Goal: Communication & Community: Answer question/provide support

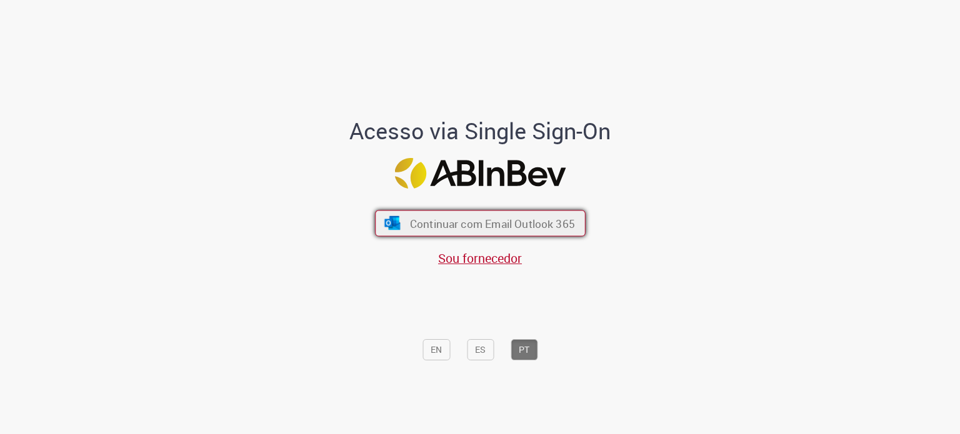
click at [432, 214] on button "Continuar com Email Outlook 365" at bounding box center [480, 224] width 211 height 26
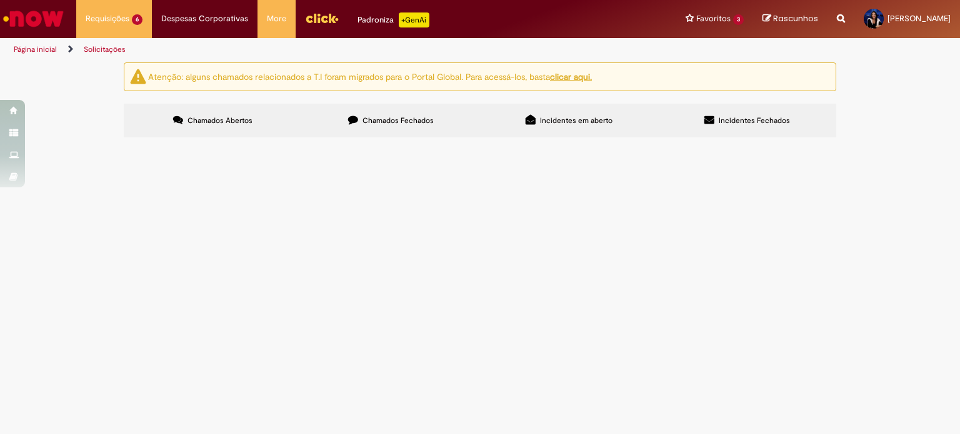
click at [0, 0] on span "Criação de DAGs, Minutas e Contratos SAP" at bounding box center [0, 0] width 0 height 0
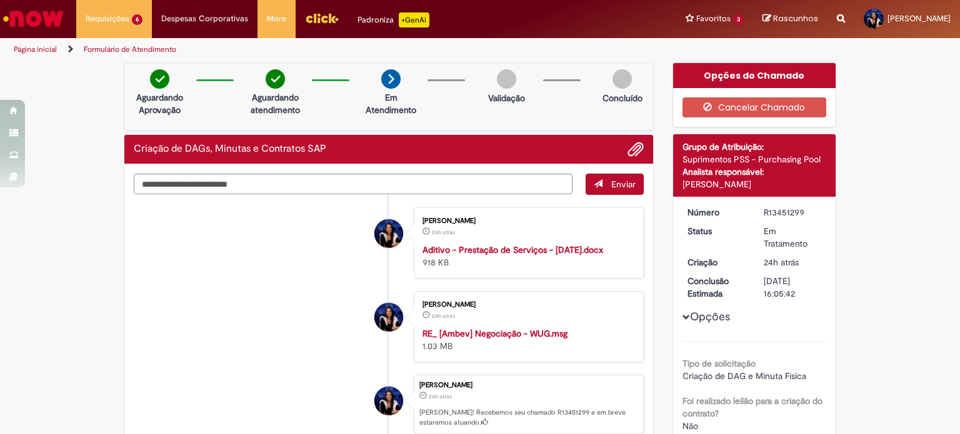
click at [44, 46] on link "Página inicial" at bounding box center [35, 49] width 43 height 10
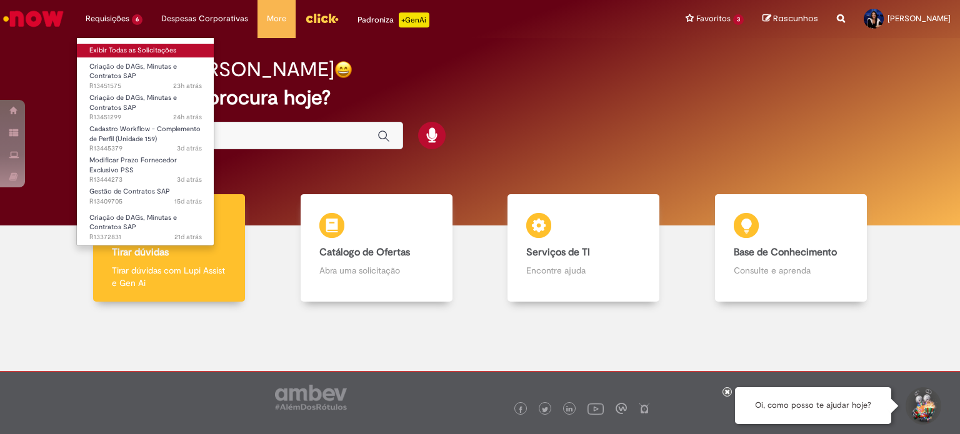
click at [132, 47] on link "Exibir Todas as Solicitações" at bounding box center [145, 51] width 137 height 14
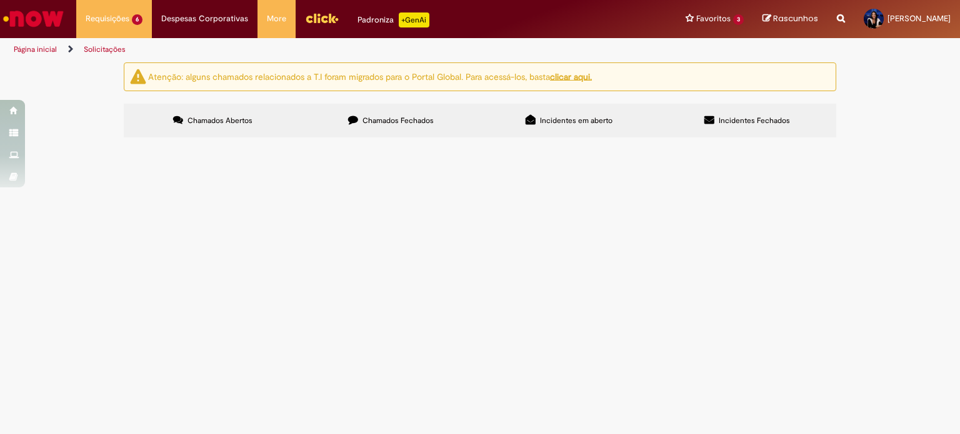
click at [0, 0] on span "R13372831" at bounding box center [0, 0] width 0 height 0
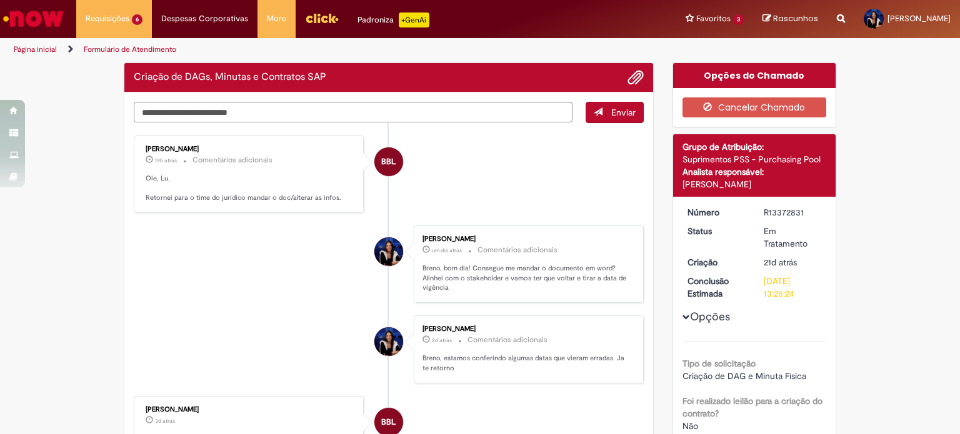
click at [300, 332] on li "Luisa Barbosa 2d atrás 2 dias atrás Comentários adicionais Breno, estamos confe…" at bounding box center [389, 349] width 510 height 68
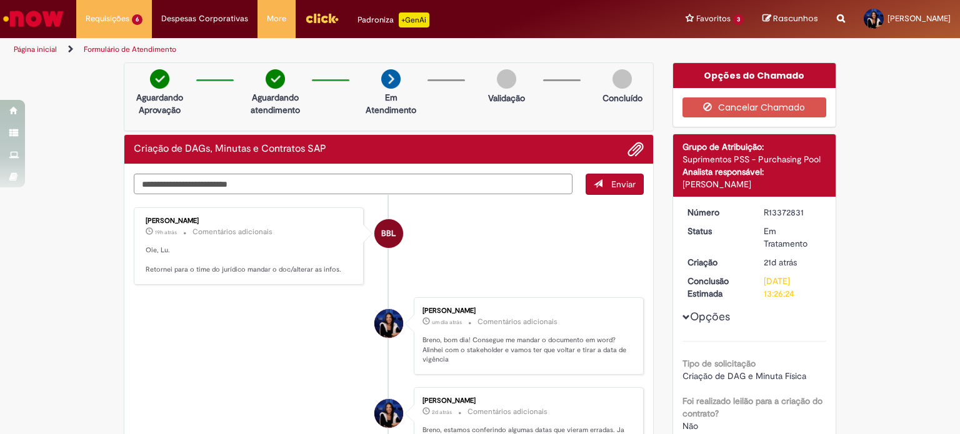
drag, startPoint x: 48, startPoint y: 42, endPoint x: 47, endPoint y: 50, distance: 7.5
click at [48, 44] on li "Página inicial" at bounding box center [43, 49] width 69 height 23
click at [47, 50] on link "Página inicial" at bounding box center [35, 49] width 43 height 10
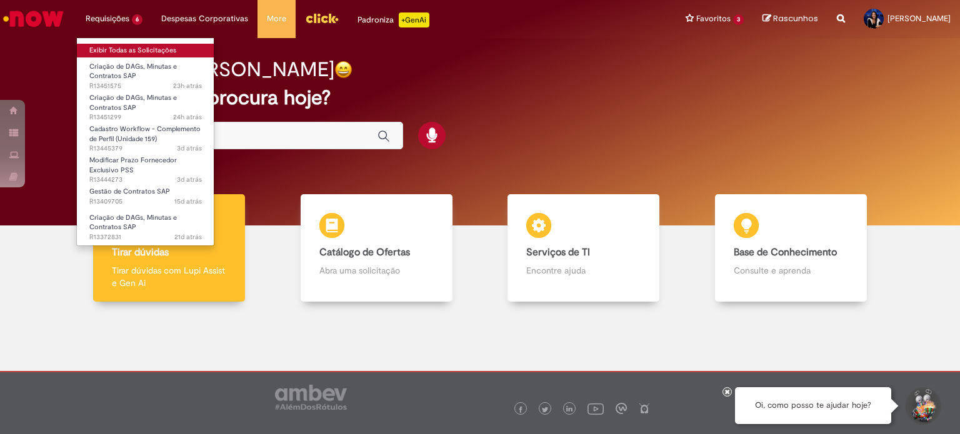
click at [127, 46] on link "Exibir Todas as Solicitações" at bounding box center [145, 51] width 137 height 14
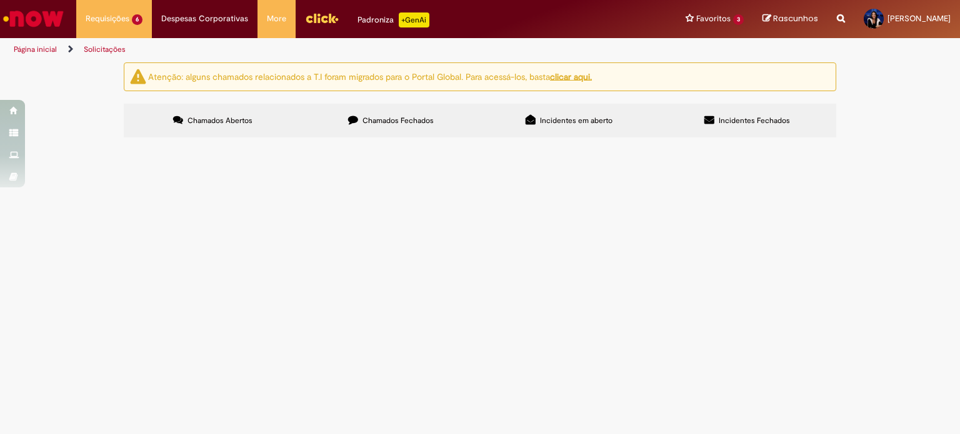
click at [0, 0] on span "Criação de DAGs, Minutas e Contratos SAP" at bounding box center [0, 0] width 0 height 0
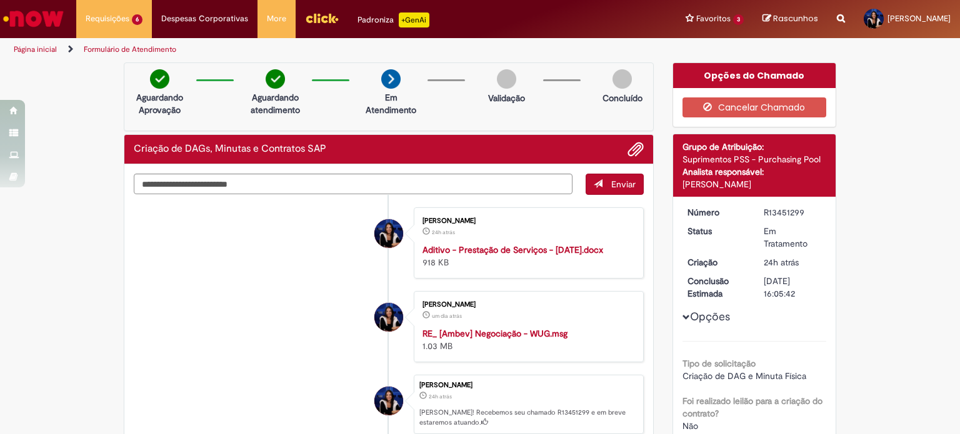
click at [94, 46] on link "Formulário de Atendimento" at bounding box center [130, 49] width 92 height 10
click at [42, 52] on link "Página inicial" at bounding box center [35, 49] width 43 height 10
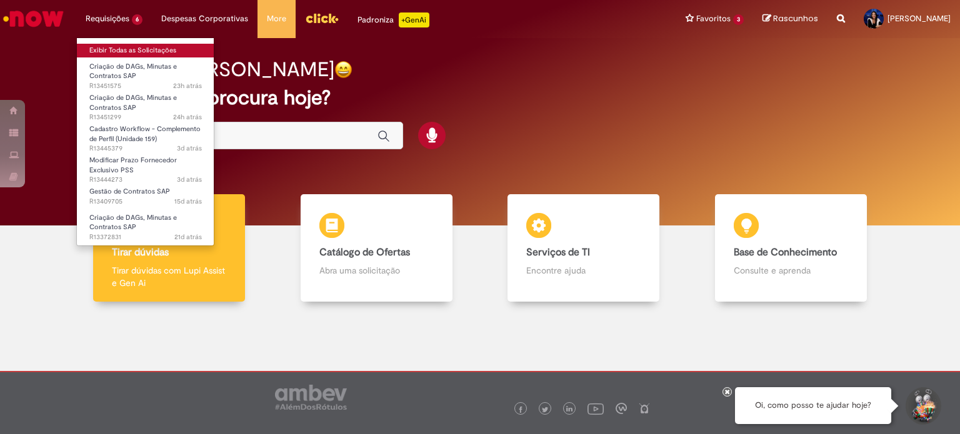
click at [113, 49] on link "Exibir Todas as Solicitações" at bounding box center [145, 51] width 137 height 14
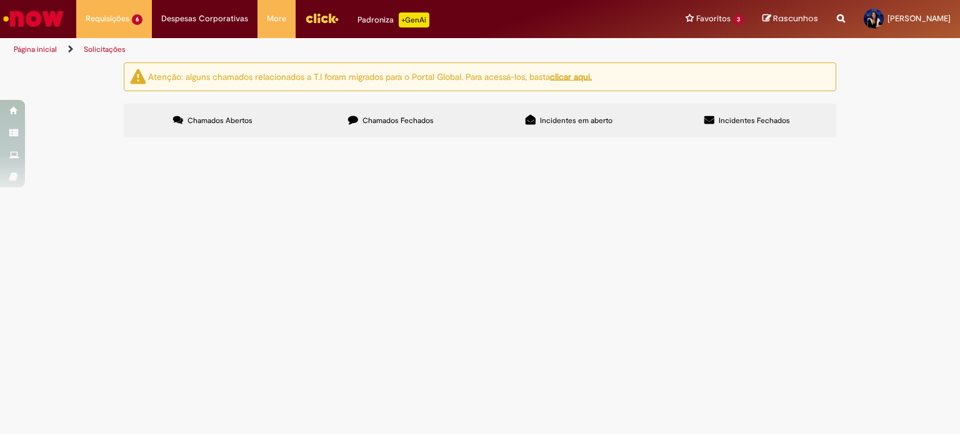
click at [0, 0] on span "Criação de DAGs, Minutas e Contratos SAP" at bounding box center [0, 0] width 0 height 0
click at [165, 219] on main "Solicitações Atenção: alguns chamados relacionados a T.I foram migrados para o …" at bounding box center [480, 248] width 960 height 372
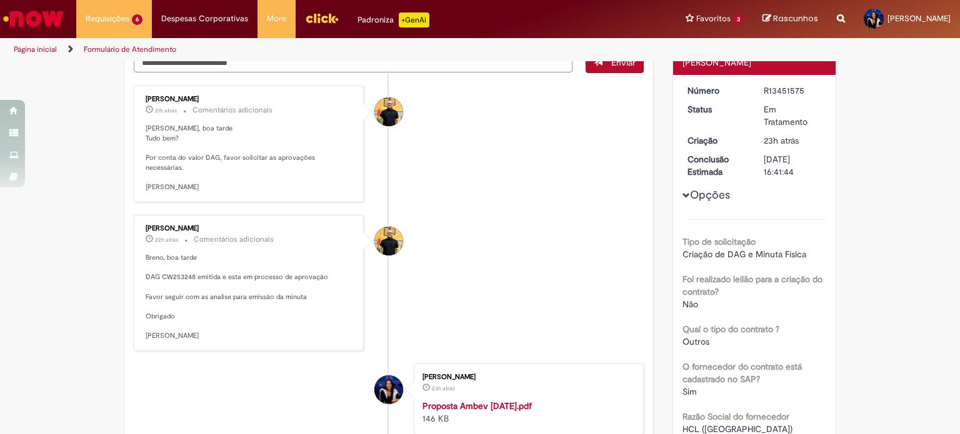
scroll to position [125, 0]
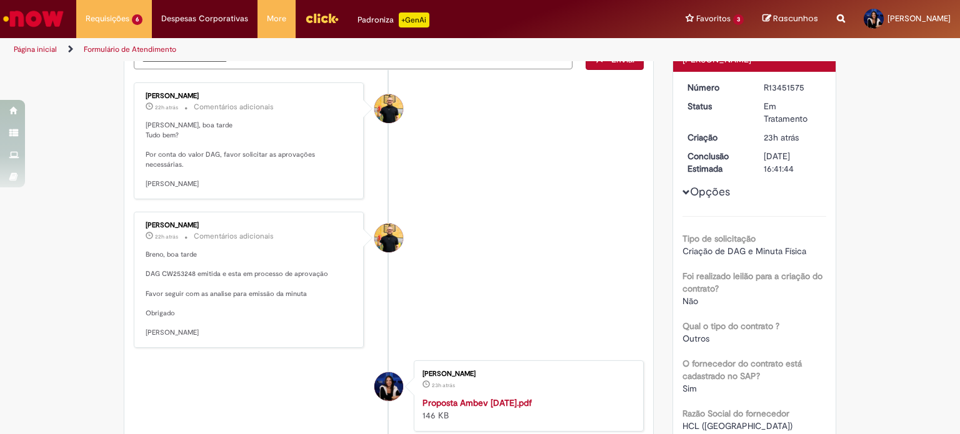
click at [176, 260] on p "Breno, boa tarde DAG CW253248 emitida e esta em processo de aprovação Favor seg…" at bounding box center [250, 294] width 208 height 88
copy p "CW253248"
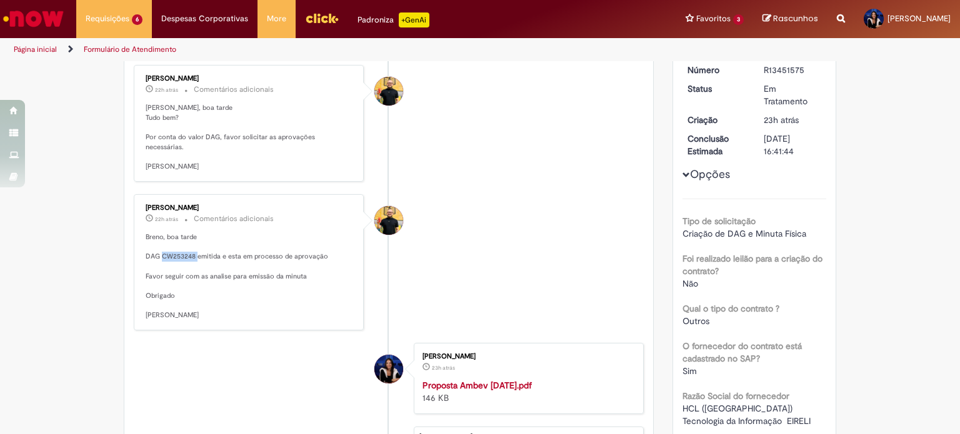
scroll to position [0, 0]
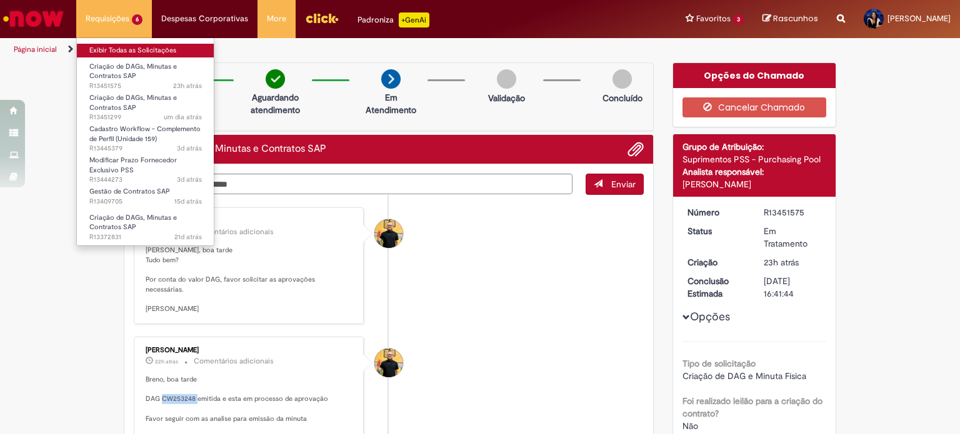
click at [137, 51] on link "Exibir Todas as Solicitações" at bounding box center [145, 51] width 137 height 14
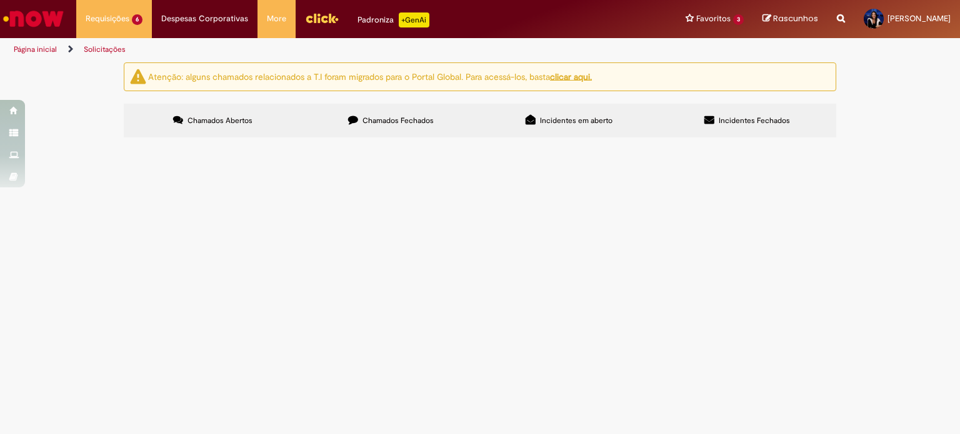
click at [0, 0] on span "Criação de DAGs, Minutas e Contratos SAP" at bounding box center [0, 0] width 0 height 0
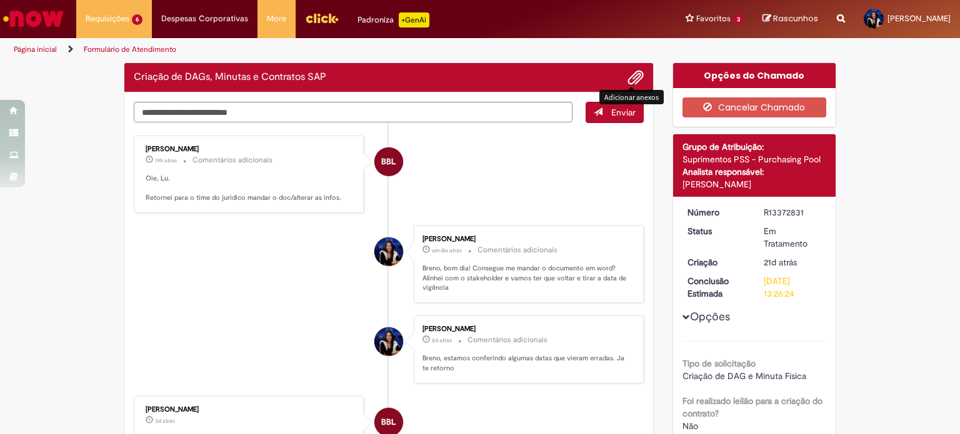
click at [630, 72] on span "Adicionar anexos" at bounding box center [635, 78] width 15 height 15
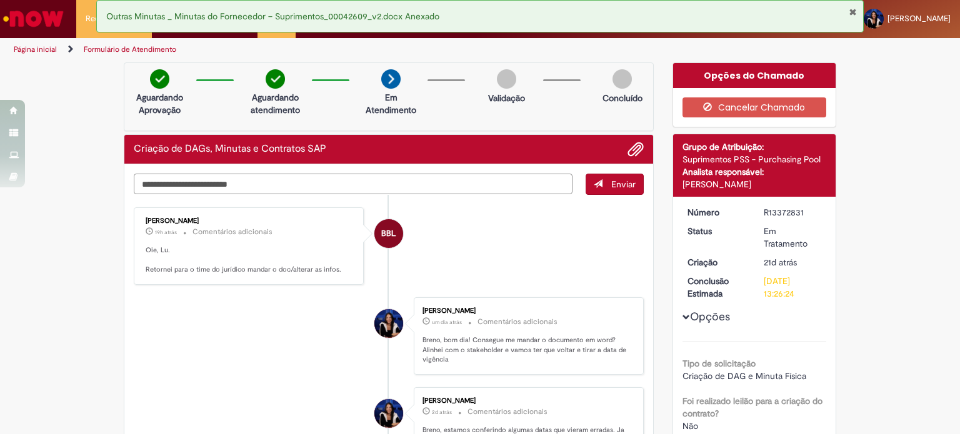
click at [226, 186] on textarea "Digite sua mensagem aqui..." at bounding box center [353, 184] width 439 height 21
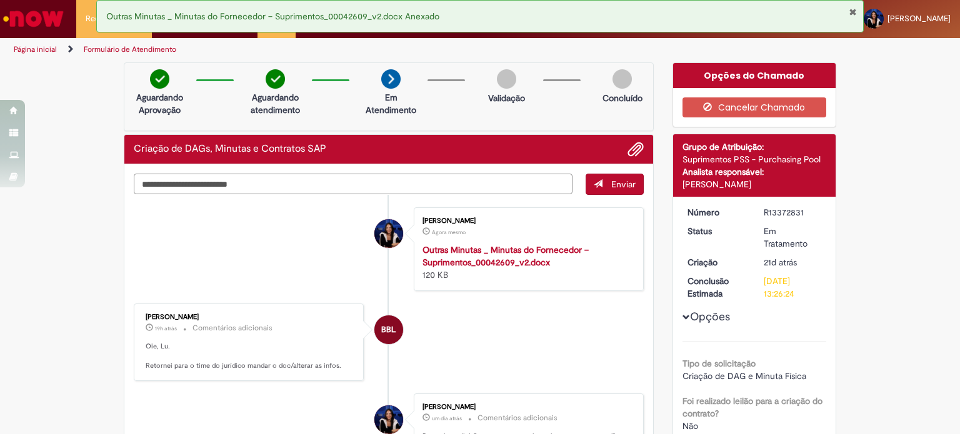
click at [267, 177] on textarea "Digite sua mensagem aqui..." at bounding box center [353, 184] width 439 height 21
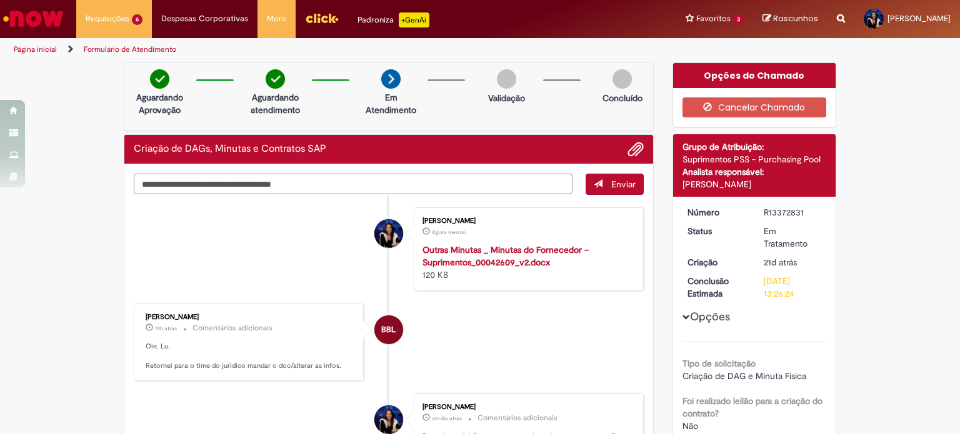
click at [337, 186] on textarea "**********" at bounding box center [353, 184] width 439 height 21
click at [315, 182] on textarea "**********" at bounding box center [353, 184] width 439 height 21
type textarea "**********"
click at [630, 185] on span "Enviar" at bounding box center [623, 184] width 24 height 11
